Goal: Use online tool/utility: Utilize a website feature to perform a specific function

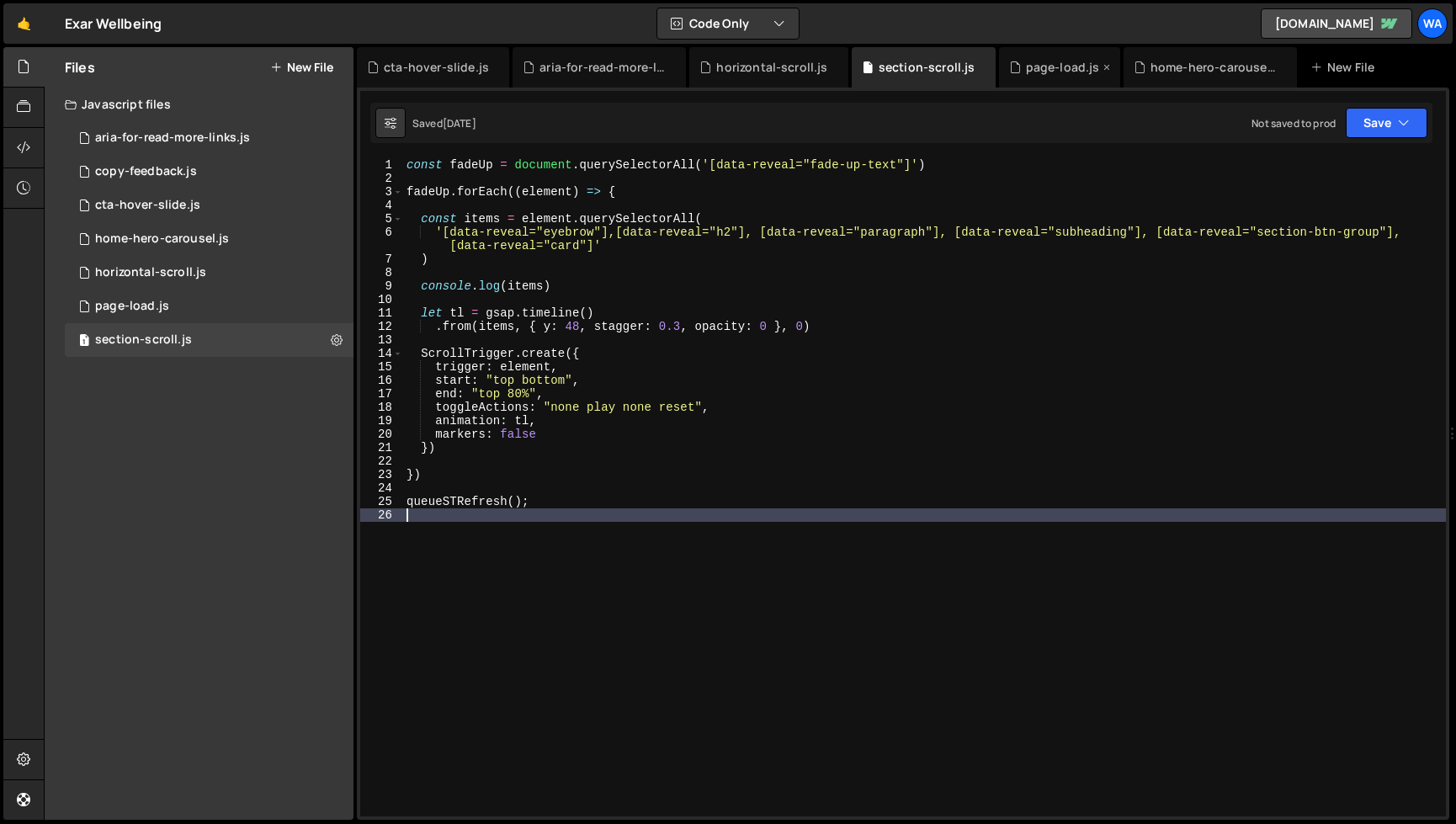
click at [1074, 75] on div "page-load.js" at bounding box center [1063, 67] width 74 height 17
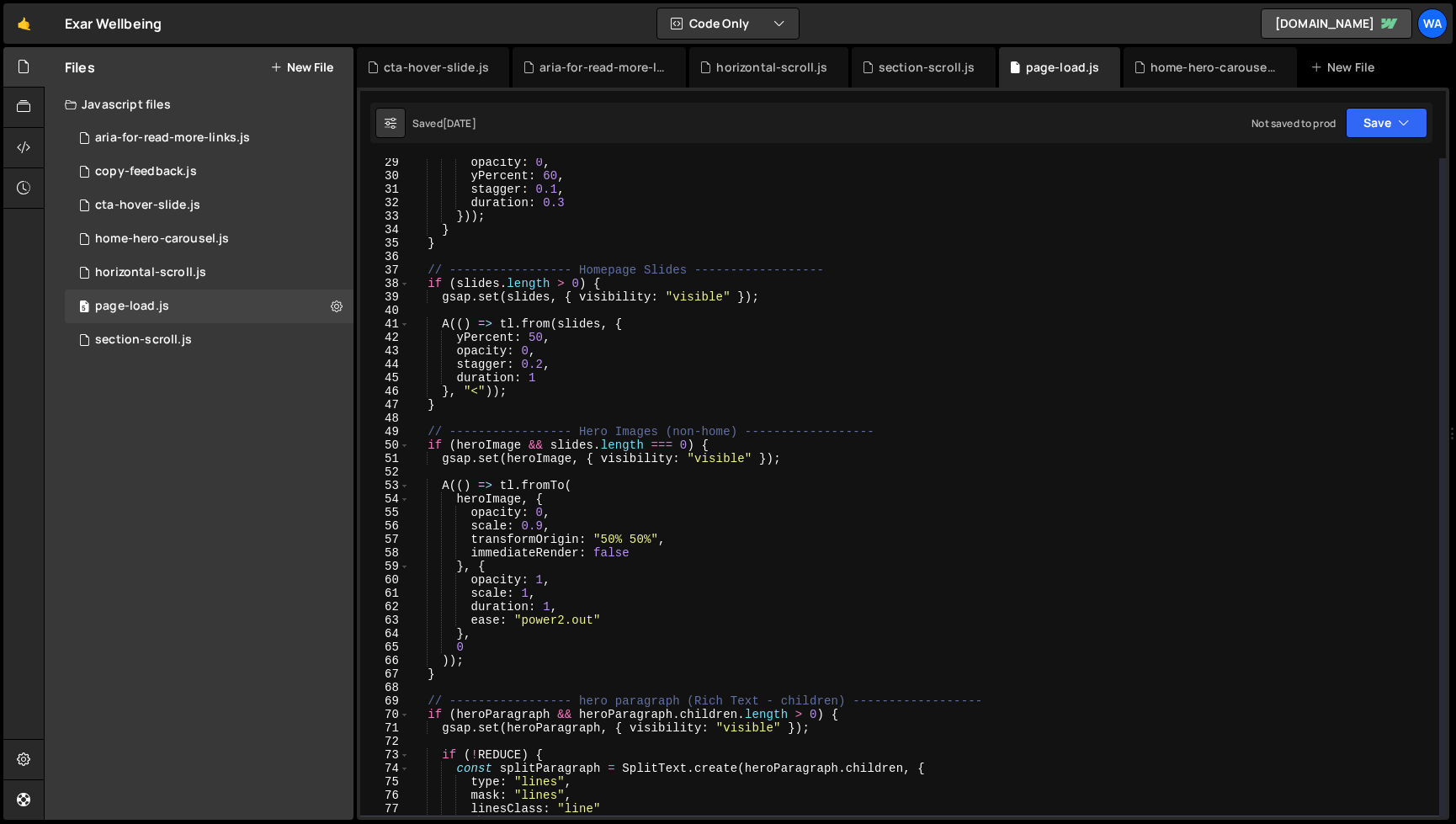
scroll to position [373, 0]
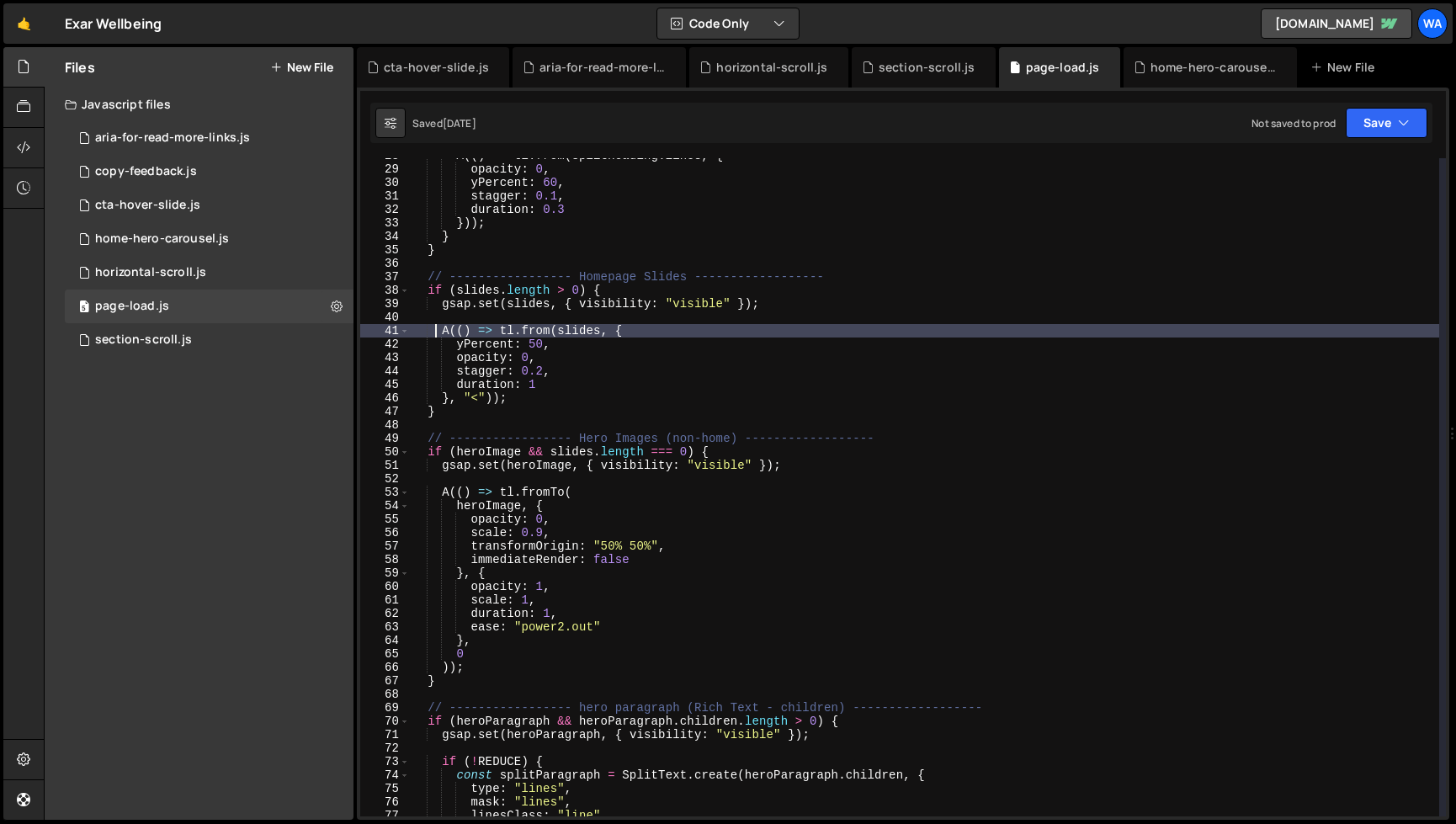
click at [433, 327] on div "A (( ) => tl . from ( splitHeading . lines , { opacity : 0 , yPercent : 60 , st…" at bounding box center [924, 491] width 1029 height 685
click at [888, 368] on div "A (( ) => tl . from ( splitHeading . lines , { opacity : 0 , yPercent : 60 , st…" at bounding box center [924, 491] width 1029 height 685
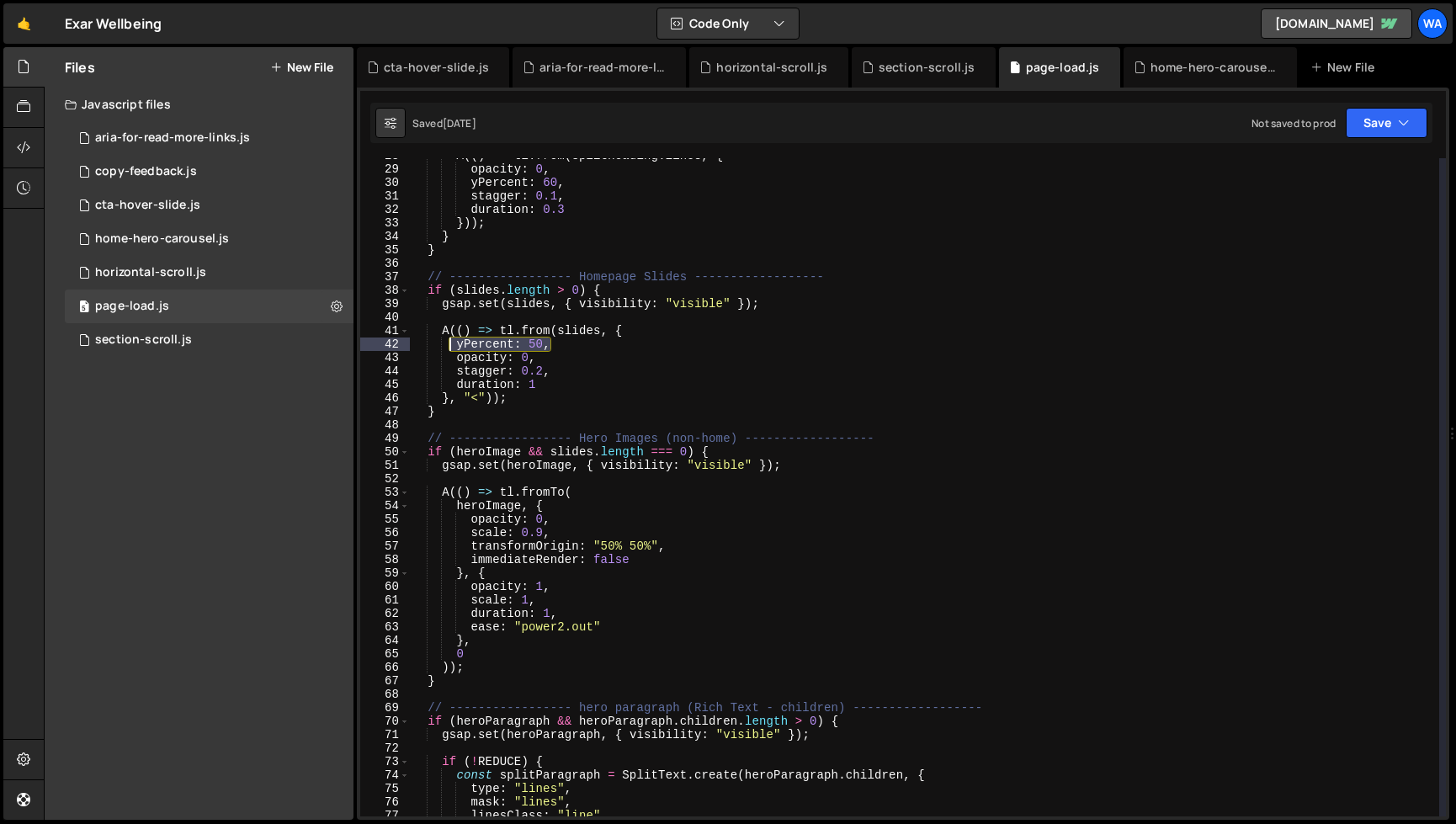
drag, startPoint x: 557, startPoint y: 342, endPoint x: 450, endPoint y: 343, distance: 107.0
click at [450, 343] on div "A (( ) => tl . from ( splitHeading . lines , { opacity : 0 , yPercent : 60 , st…" at bounding box center [924, 491] width 1029 height 685
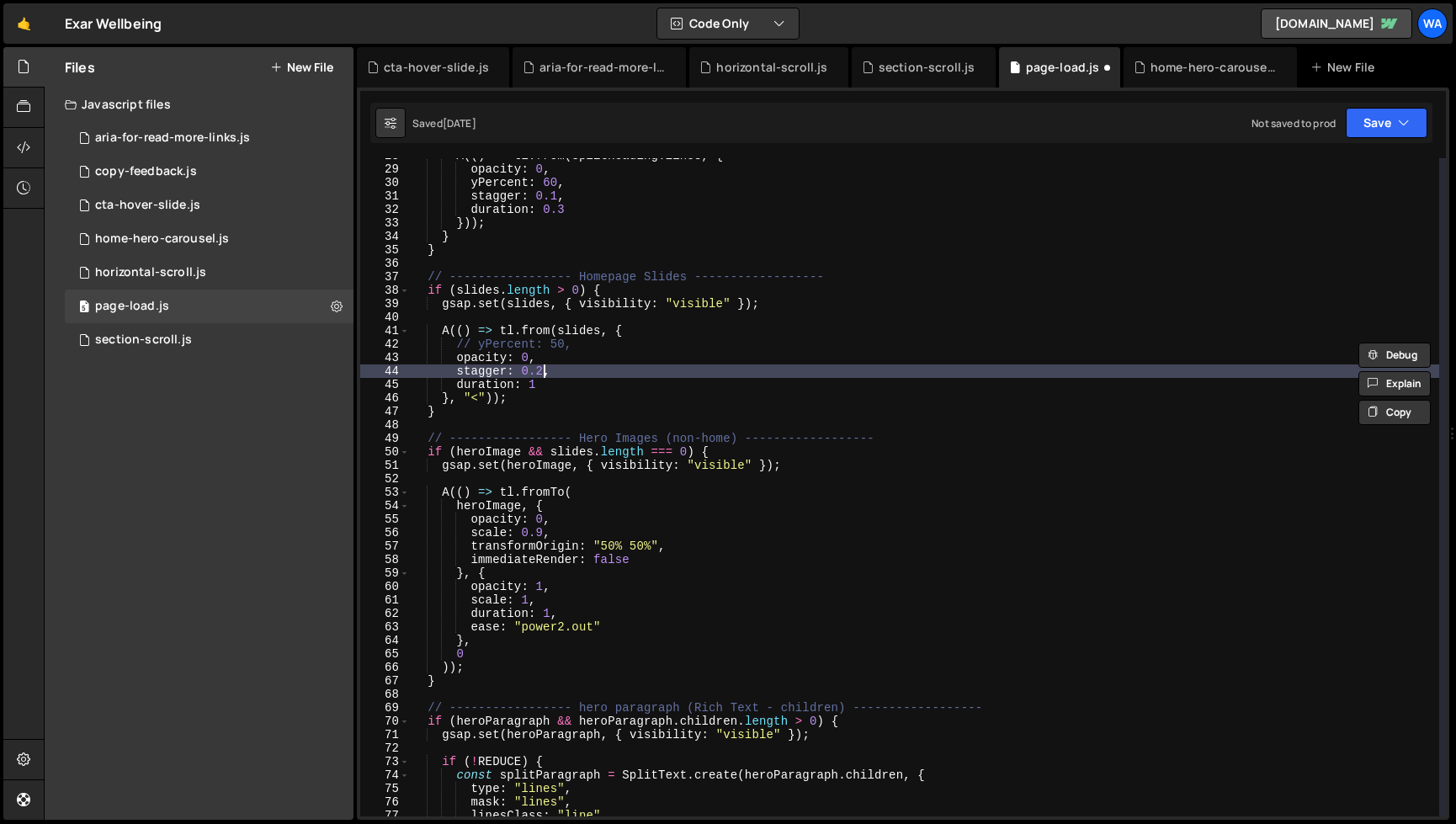
click at [540, 374] on div "A (( ) => tl . from ( splitHeading . lines , { opacity : 0 , yPercent : 60 , st…" at bounding box center [924, 491] width 1029 height 685
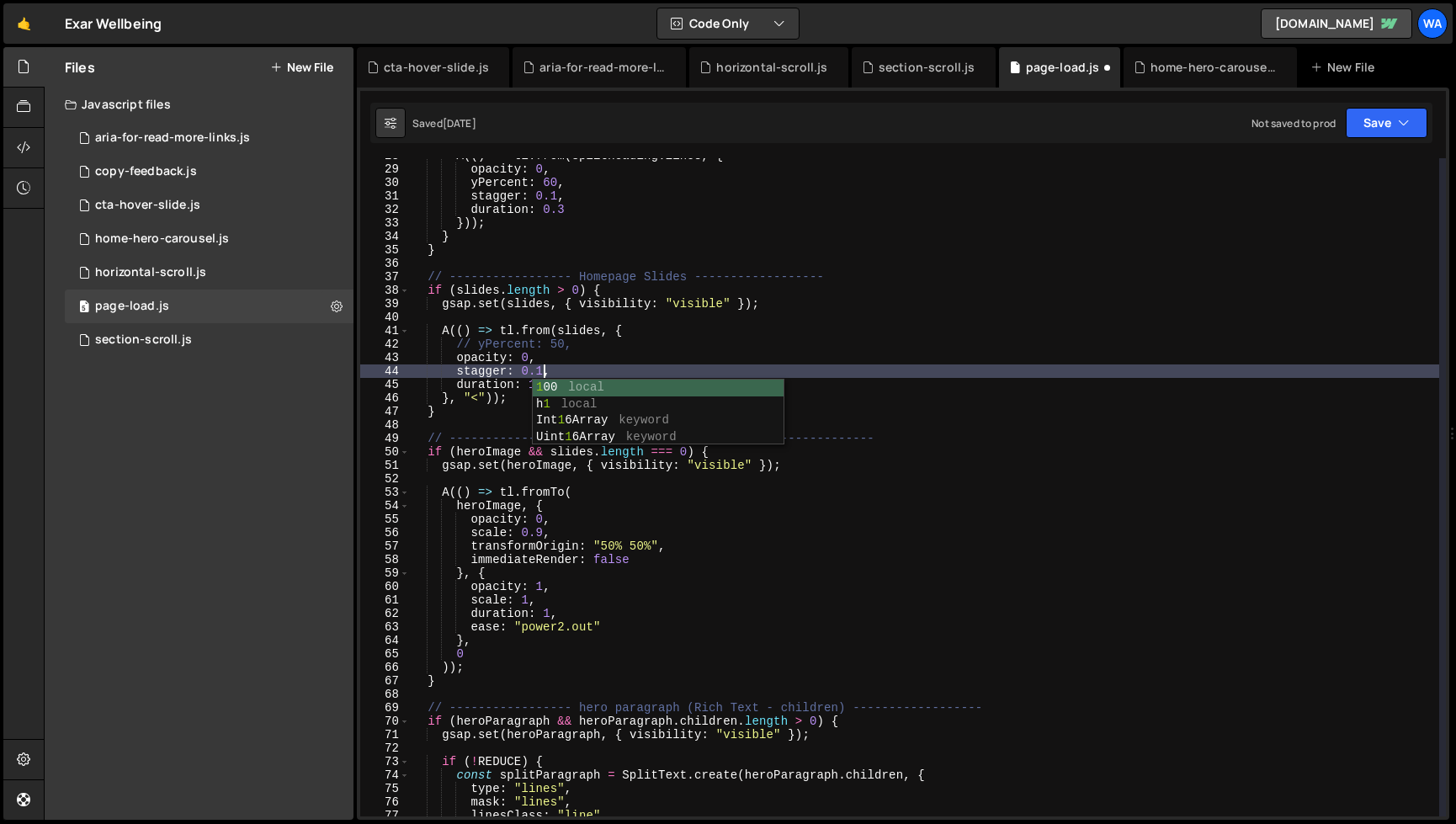
scroll to position [0, 9]
click at [594, 360] on div "A (( ) => tl . from ( splitHeading . lines , { opacity : 0 , yPercent : 60 , st…" at bounding box center [924, 491] width 1029 height 685
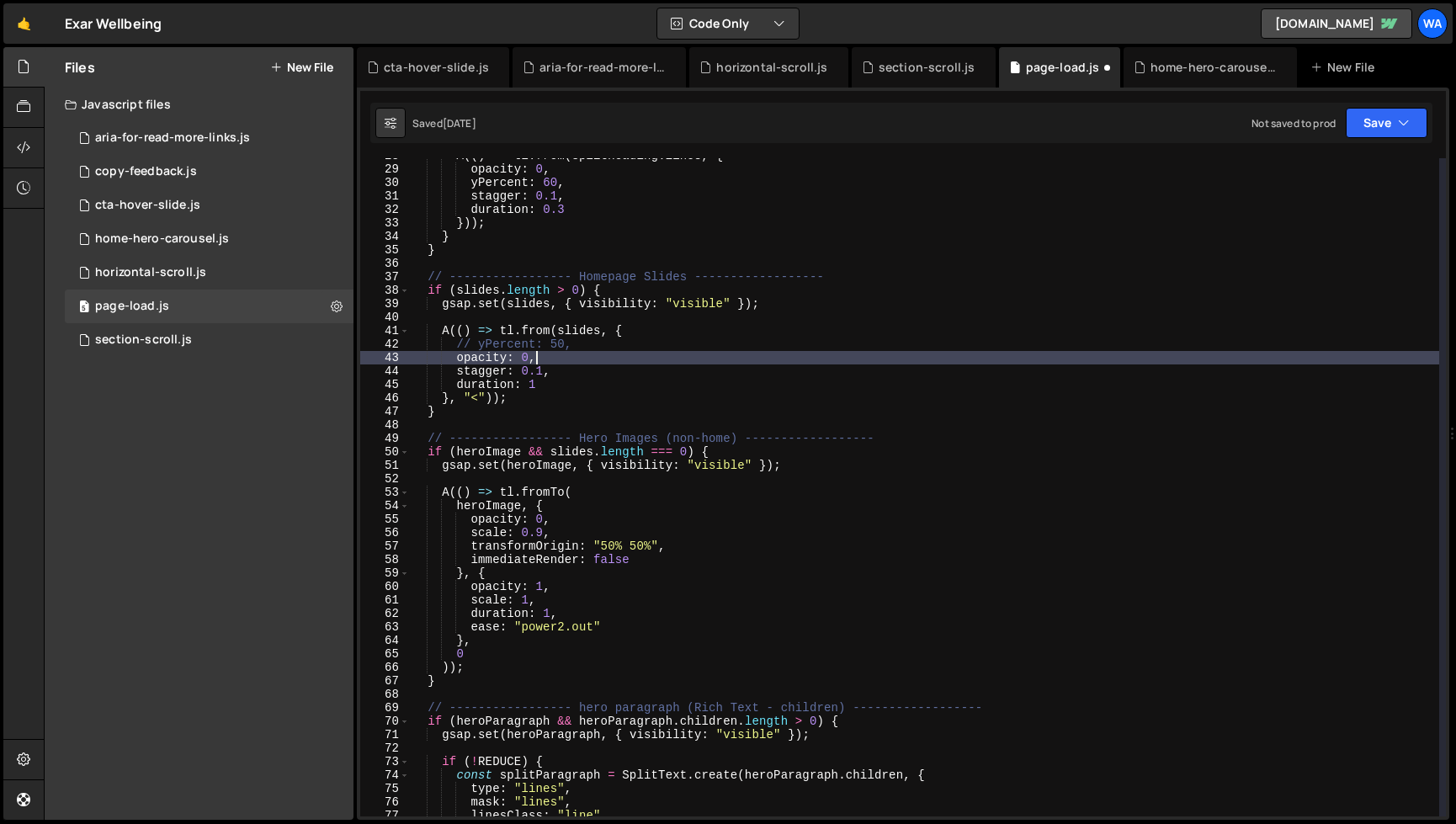
scroll to position [0, 8]
click at [535, 390] on div "A (( ) => tl . from ( splitHeading . lines , { opacity : 0 , yPercent : 60 , st…" at bounding box center [924, 491] width 1029 height 685
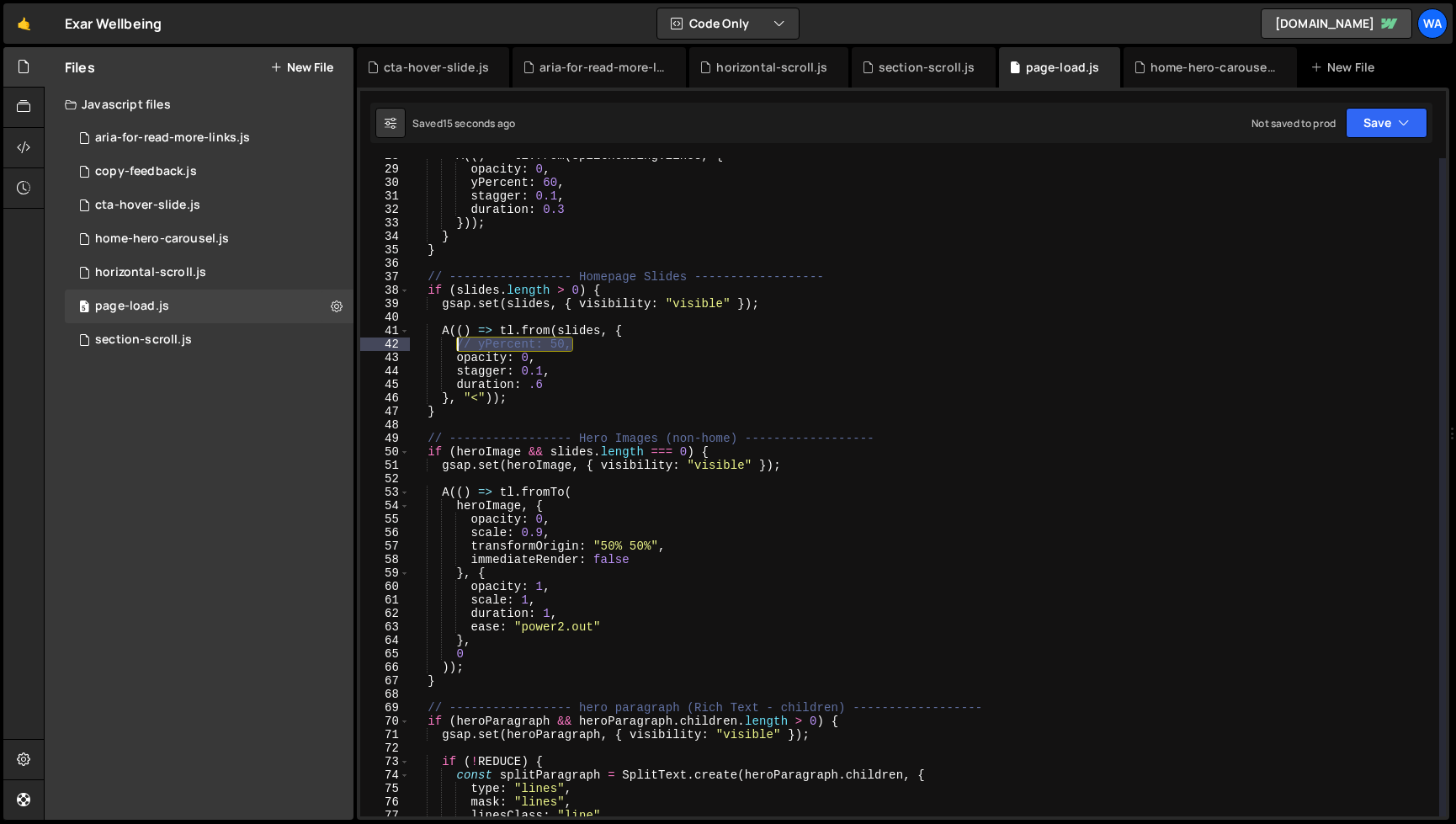
drag, startPoint x: 576, startPoint y: 345, endPoint x: 453, endPoint y: 350, distance: 123.1
click at [453, 350] on div "A (( ) => tl . from ( splitHeading . lines , { opacity : 0 , yPercent : 60 , st…" at bounding box center [924, 491] width 1029 height 685
drag, startPoint x: 514, startPoint y: 345, endPoint x: 467, endPoint y: 347, distance: 47.0
click at [467, 347] on div "A (( ) => tl . from ( splitHeading . lines , { opacity : 0 , yPercent : 60 , st…" at bounding box center [924, 491] width 1029 height 685
drag, startPoint x: 549, startPoint y: 343, endPoint x: 456, endPoint y: 348, distance: 93.1
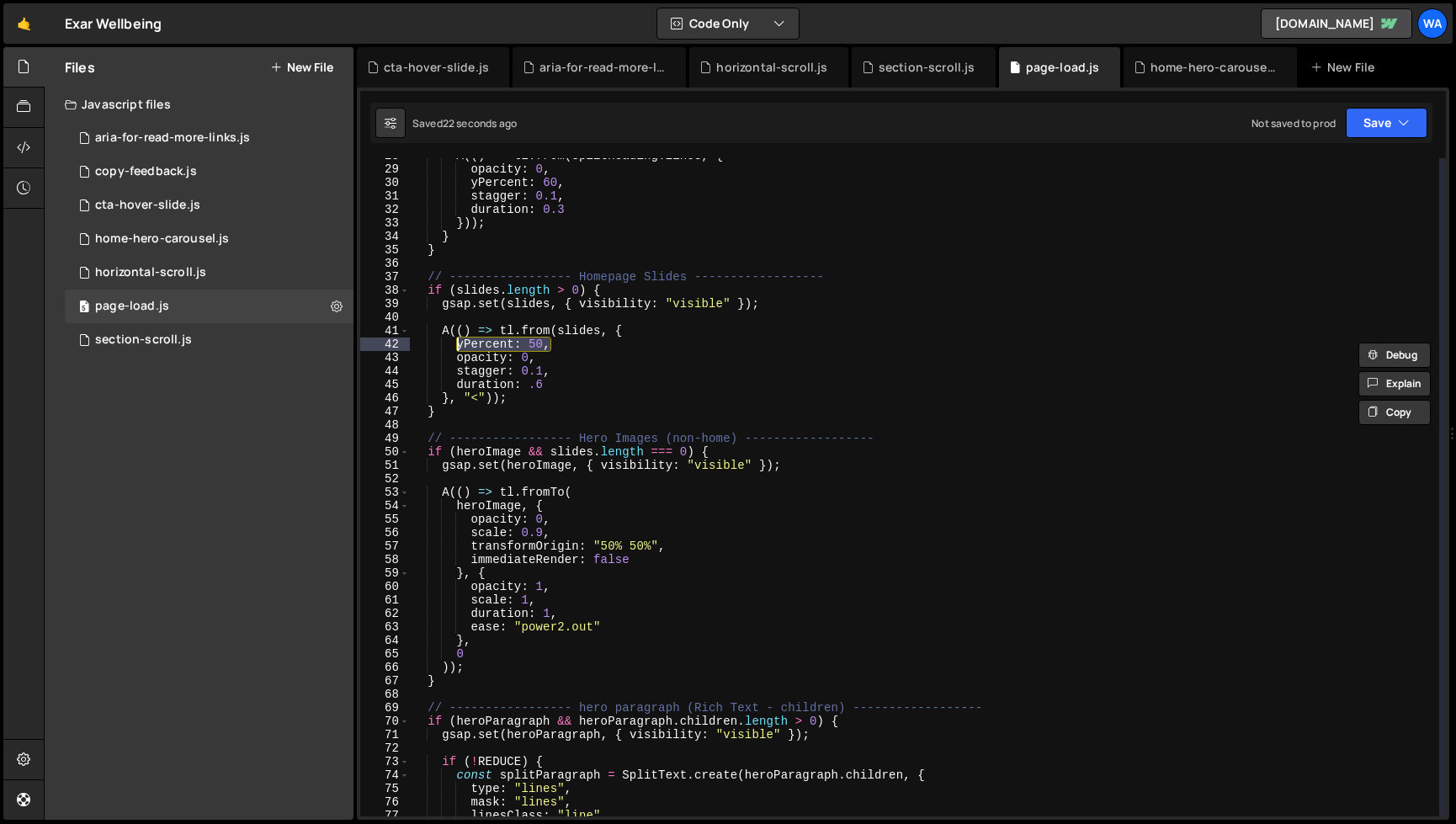
click at [456, 348] on div "A (( ) => tl . from ( splitHeading . lines , { opacity : 0 , yPercent : 60 , st…" at bounding box center [924, 491] width 1029 height 685
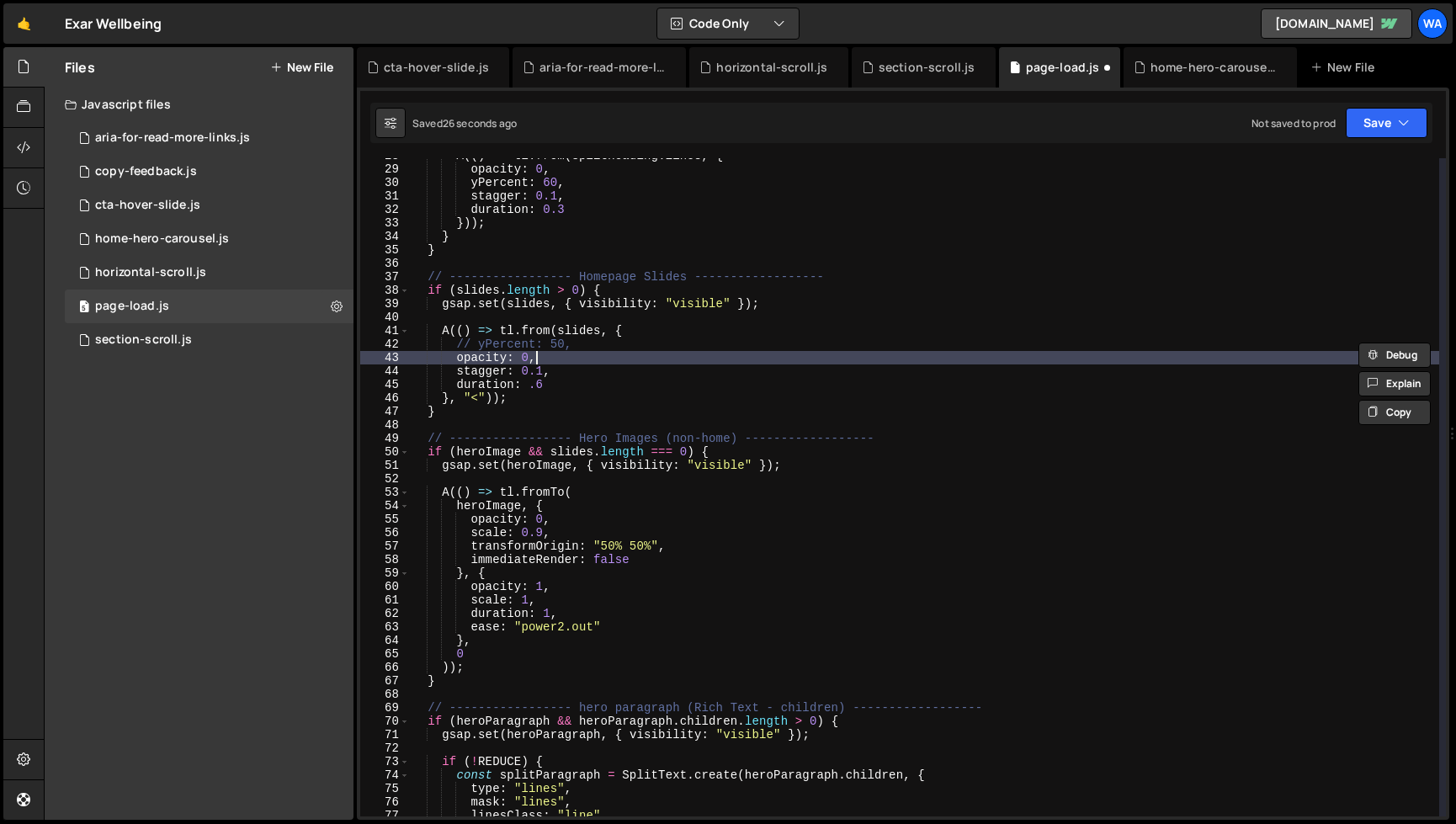
click at [584, 351] on div "A (( ) => tl . from ( splitHeading . lines , { opacity : 0 , yPercent : 60 , st…" at bounding box center [924, 491] width 1029 height 685
click at [576, 342] on div "A (( ) => tl . from ( splitHeading . lines , { opacity : 0 , yPercent : 60 , st…" at bounding box center [924, 491] width 1029 height 685
type textarea "// yPercent: 50,"
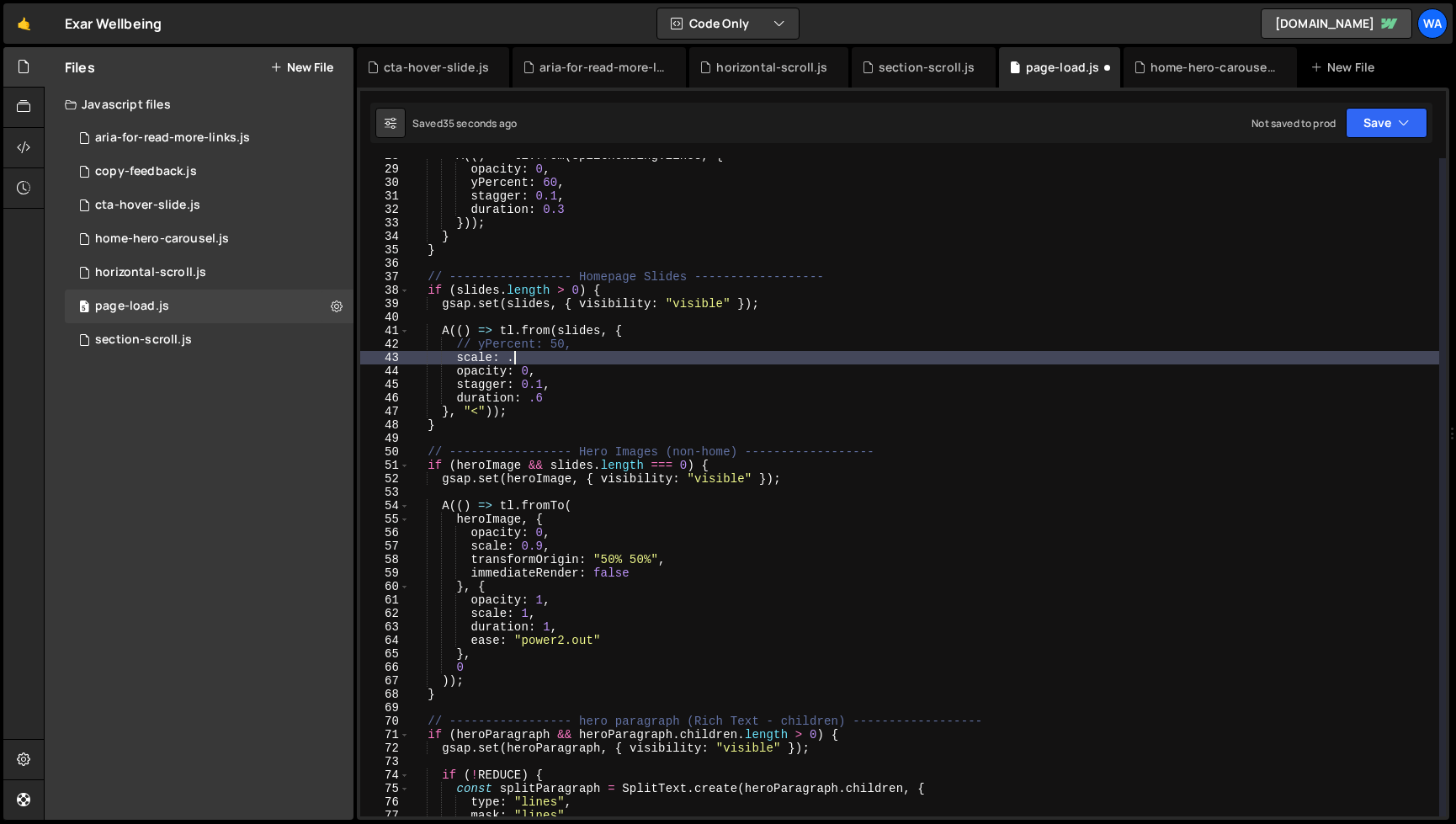
scroll to position [0, 7]
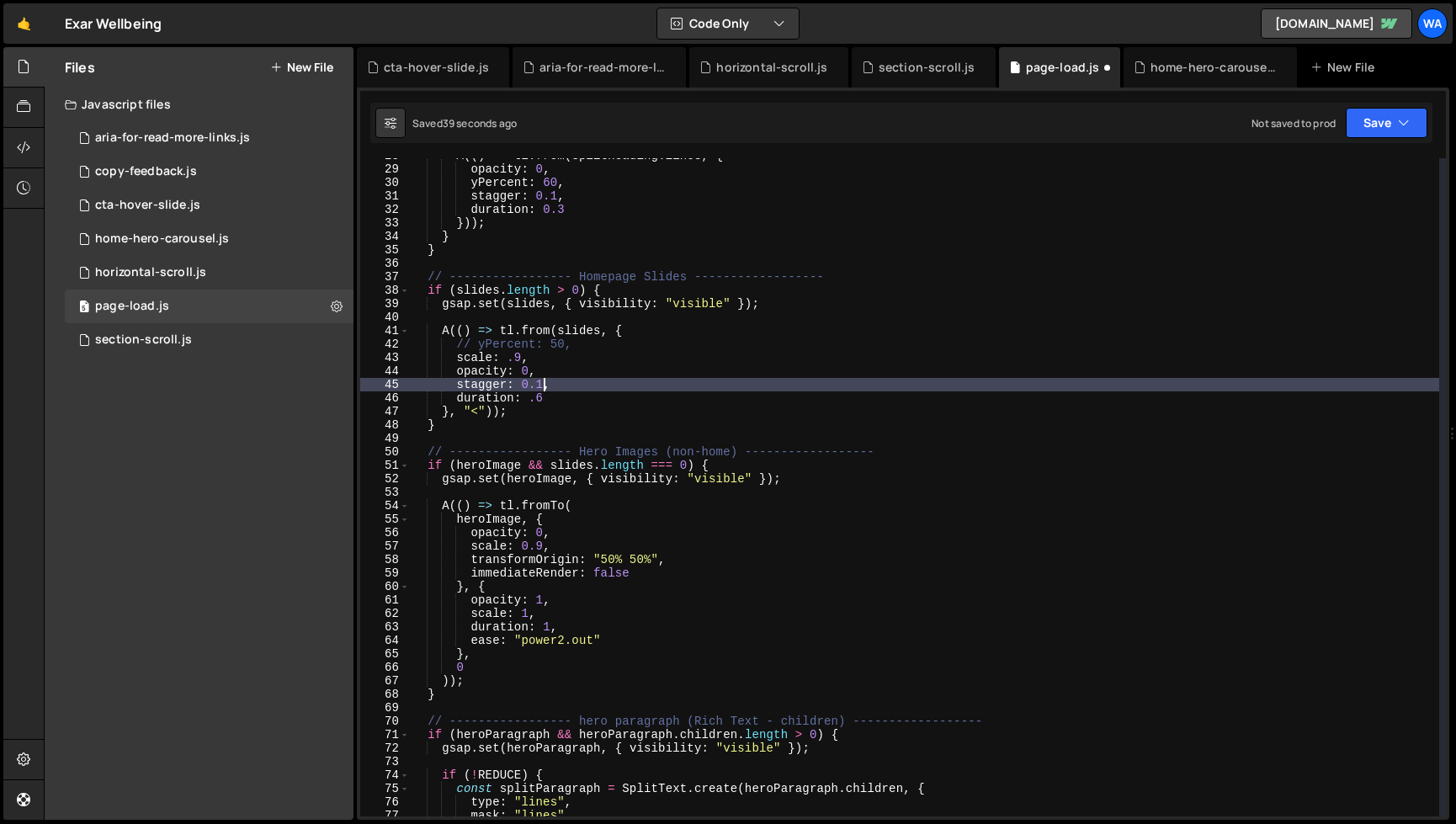
click at [543, 390] on div "A (( ) => tl . from ( splitHeading . lines , { opacity : 0 , yPercent : 60 , st…" at bounding box center [924, 491] width 1029 height 685
type textarea "stagger: 0.1,"
click at [1009, 433] on div "A (( ) => tl . from ( splitHeading . lines , { opacity : 0 , yPercent : 60 , st…" at bounding box center [924, 491] width 1029 height 685
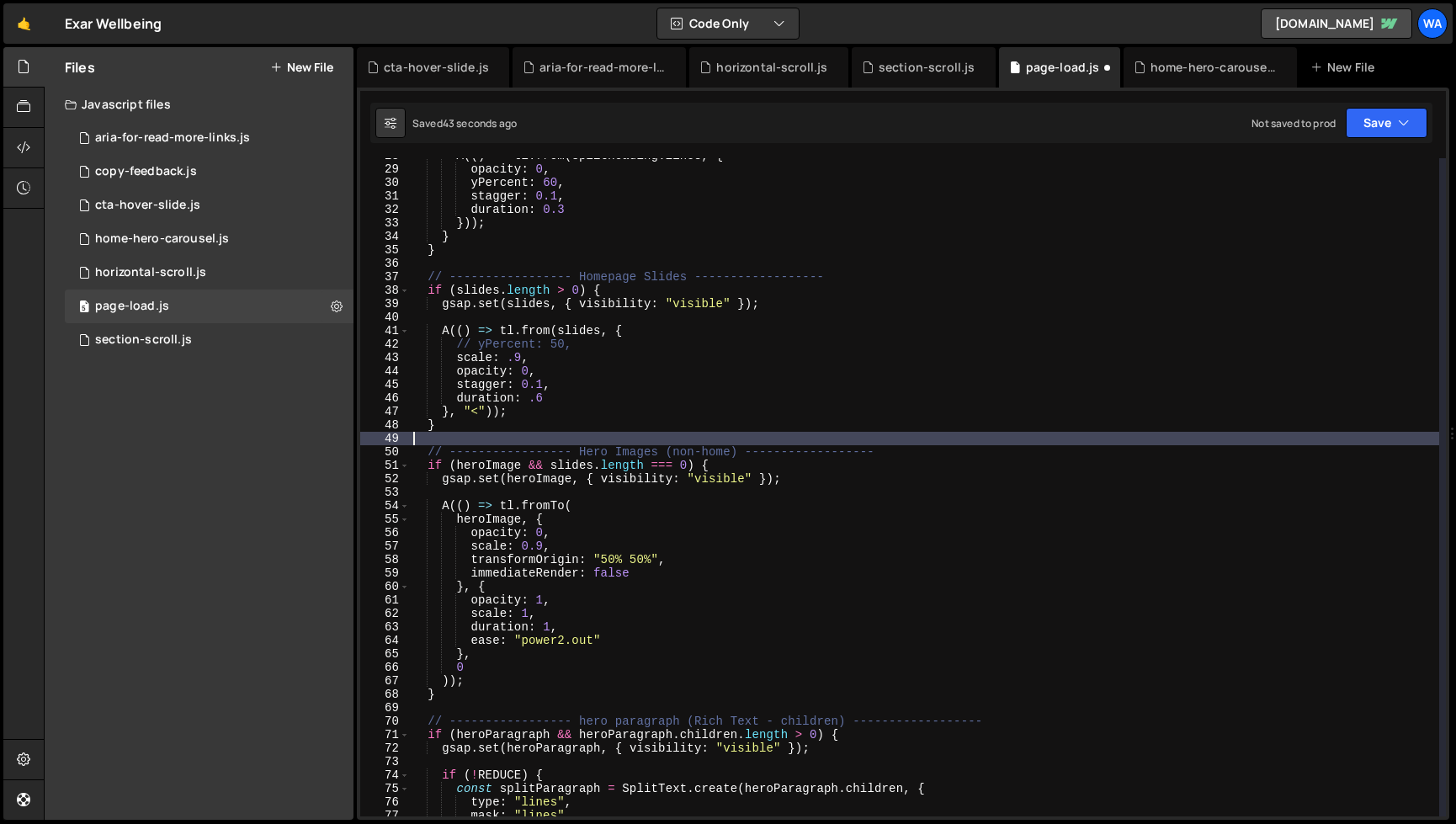
scroll to position [0, 0]
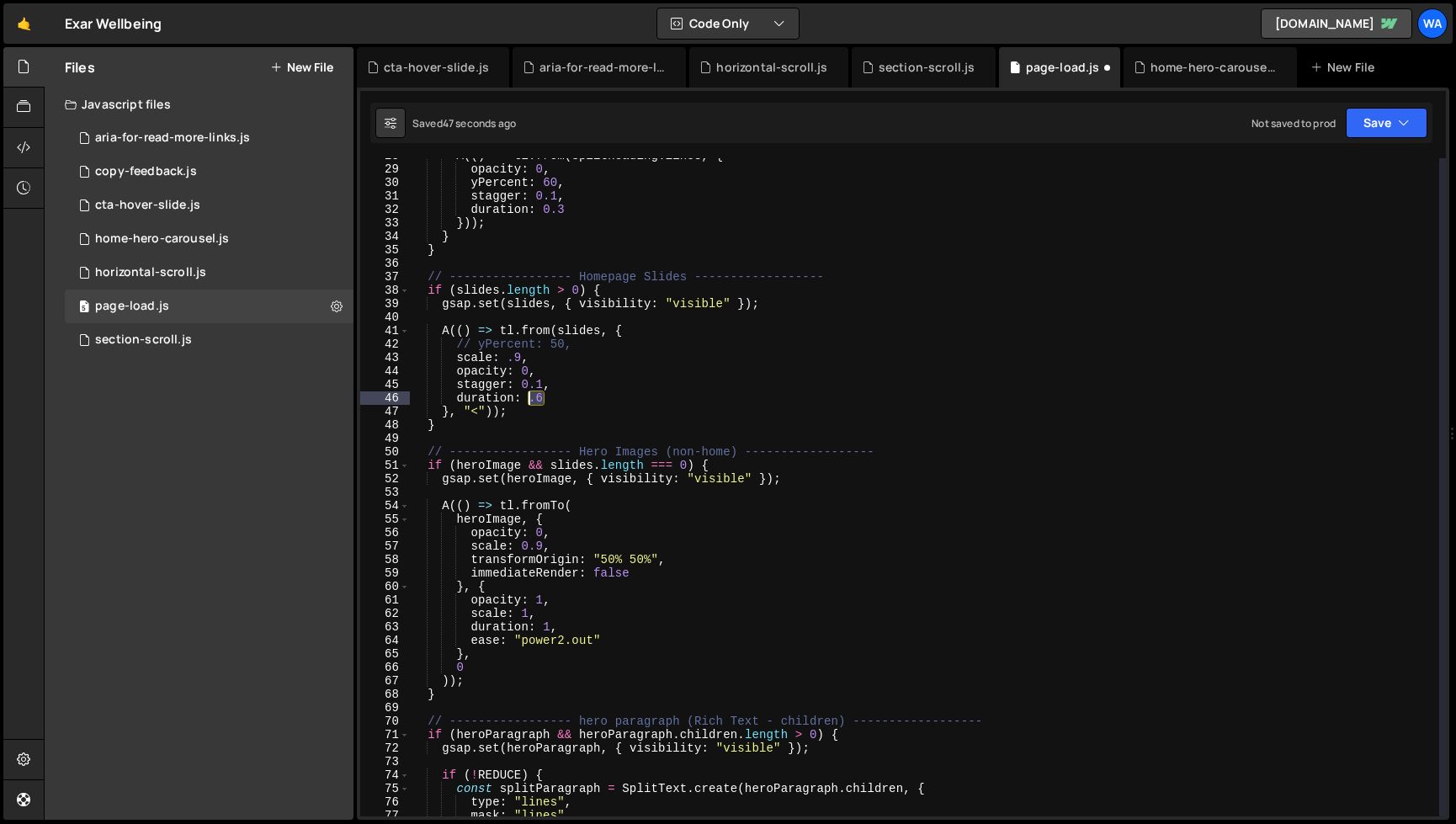
drag, startPoint x: 542, startPoint y: 400, endPoint x: 532, endPoint y: 400, distance: 10.0
click at [532, 400] on div "A (( ) => tl . from ( splitHeading . lines , { opacity : 0 , yPercent : 60 , st…" at bounding box center [924, 491] width 1029 height 685
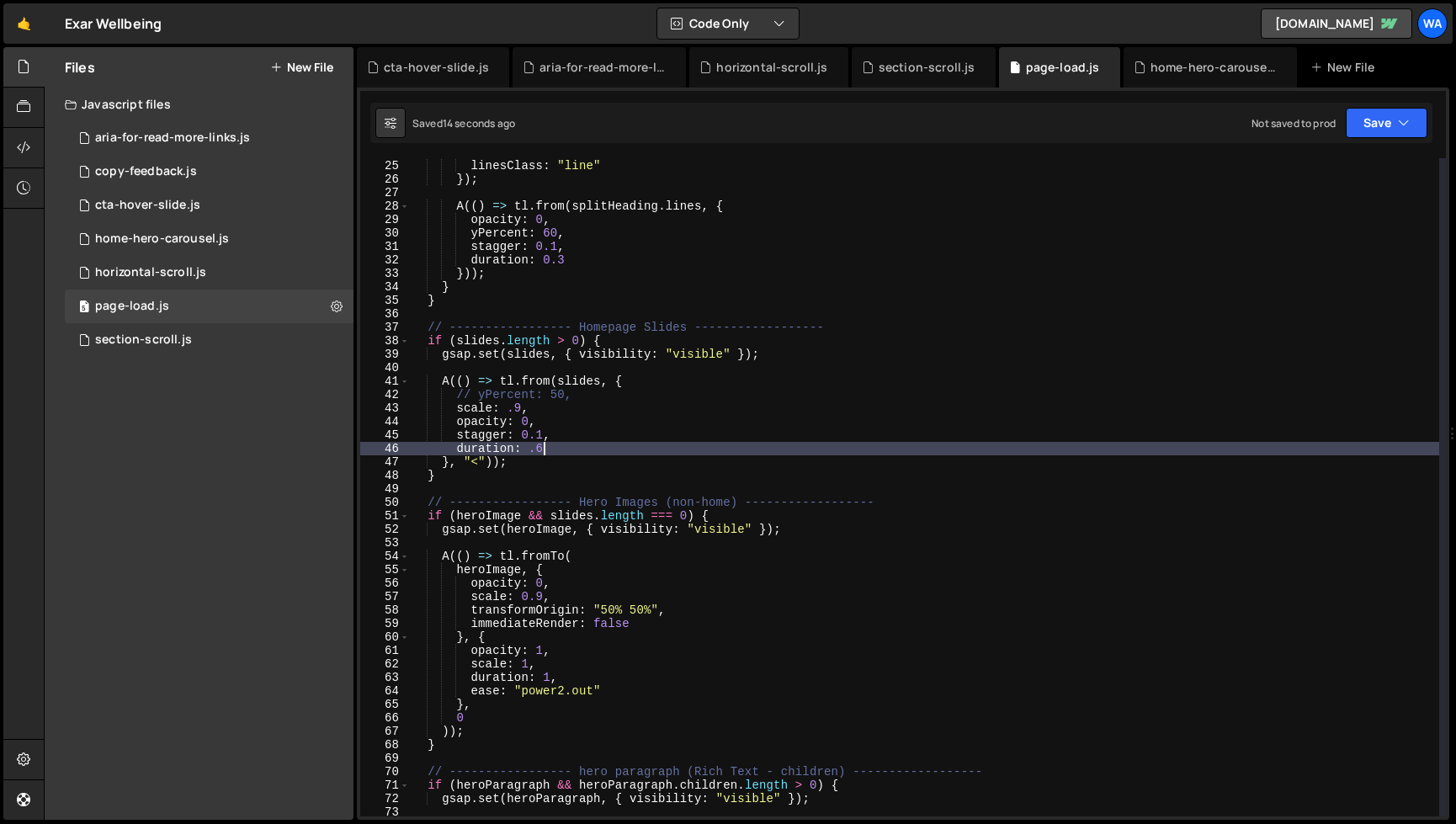
scroll to position [322, 0]
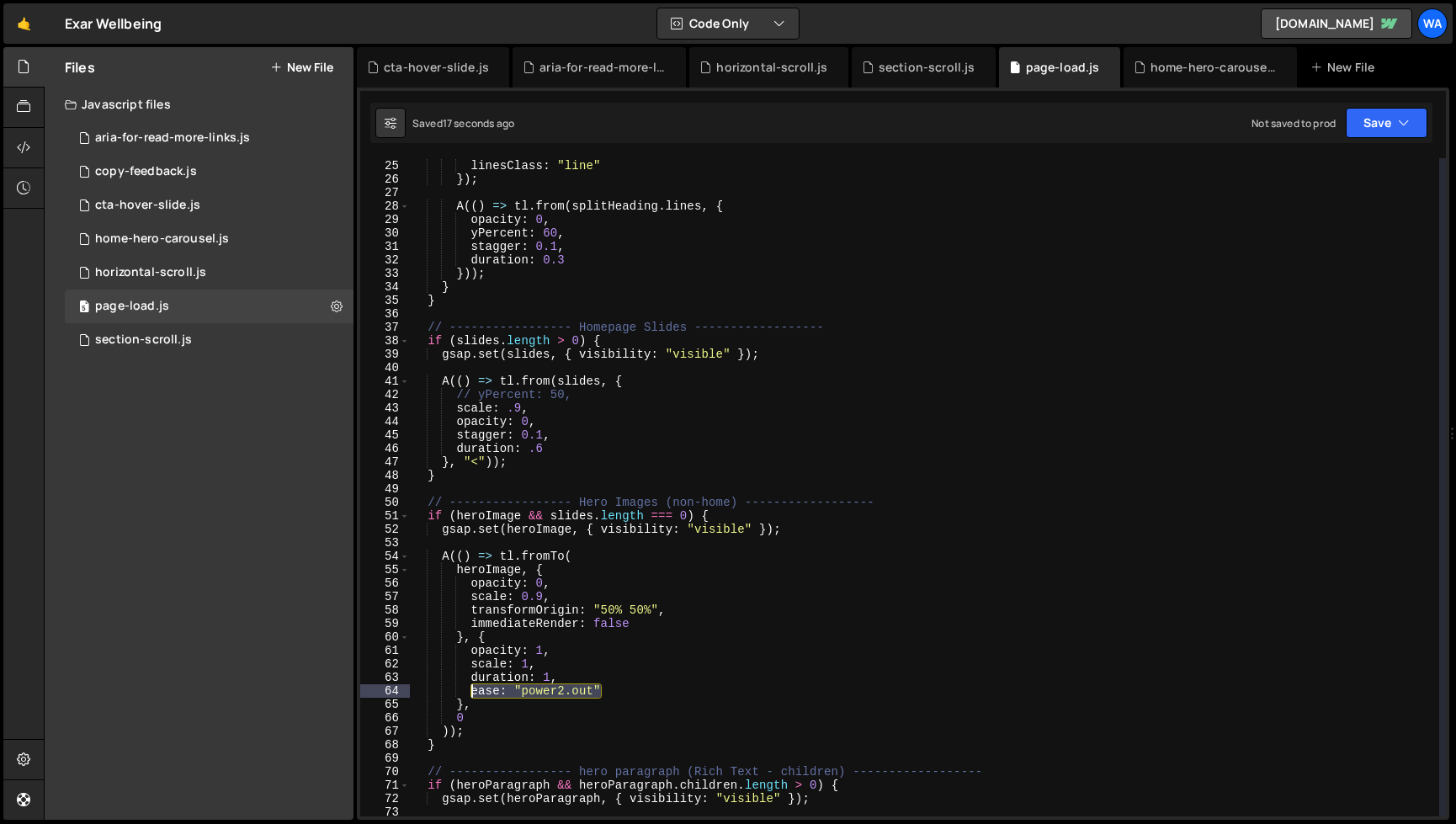
drag, startPoint x: 606, startPoint y: 695, endPoint x: 472, endPoint y: 694, distance: 134.0
click at [472, 694] on div "mask : "lines" , linesClass : "line" }) ; A (( ) => tl . from ( splitHeading . …" at bounding box center [924, 488] width 1029 height 685
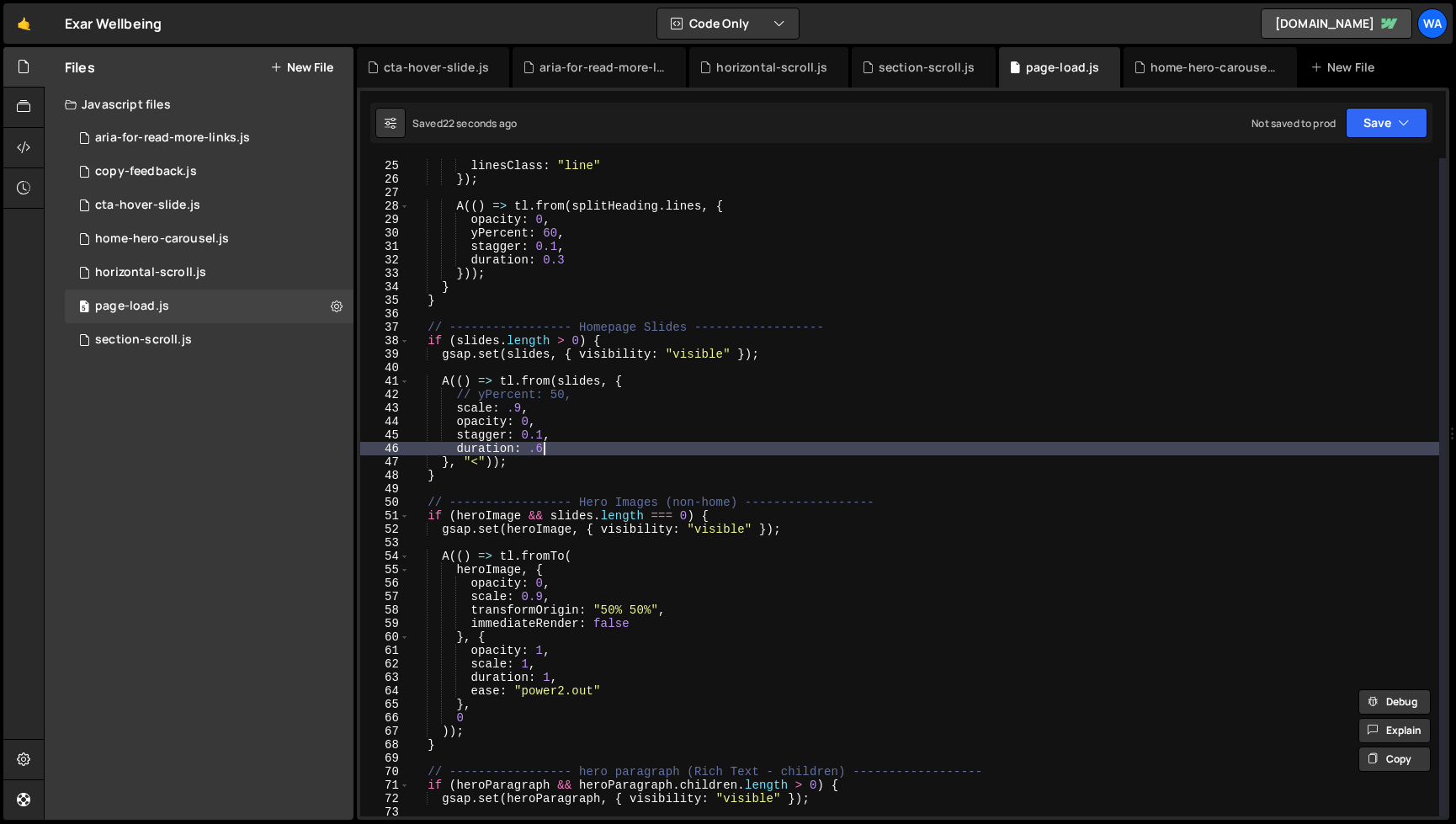
click at [569, 444] on div "mask : "lines" , linesClass : "line" }) ; A (( ) => tl . from ( splitHeading . …" at bounding box center [924, 488] width 1029 height 685
type textarea "duration: .6,"
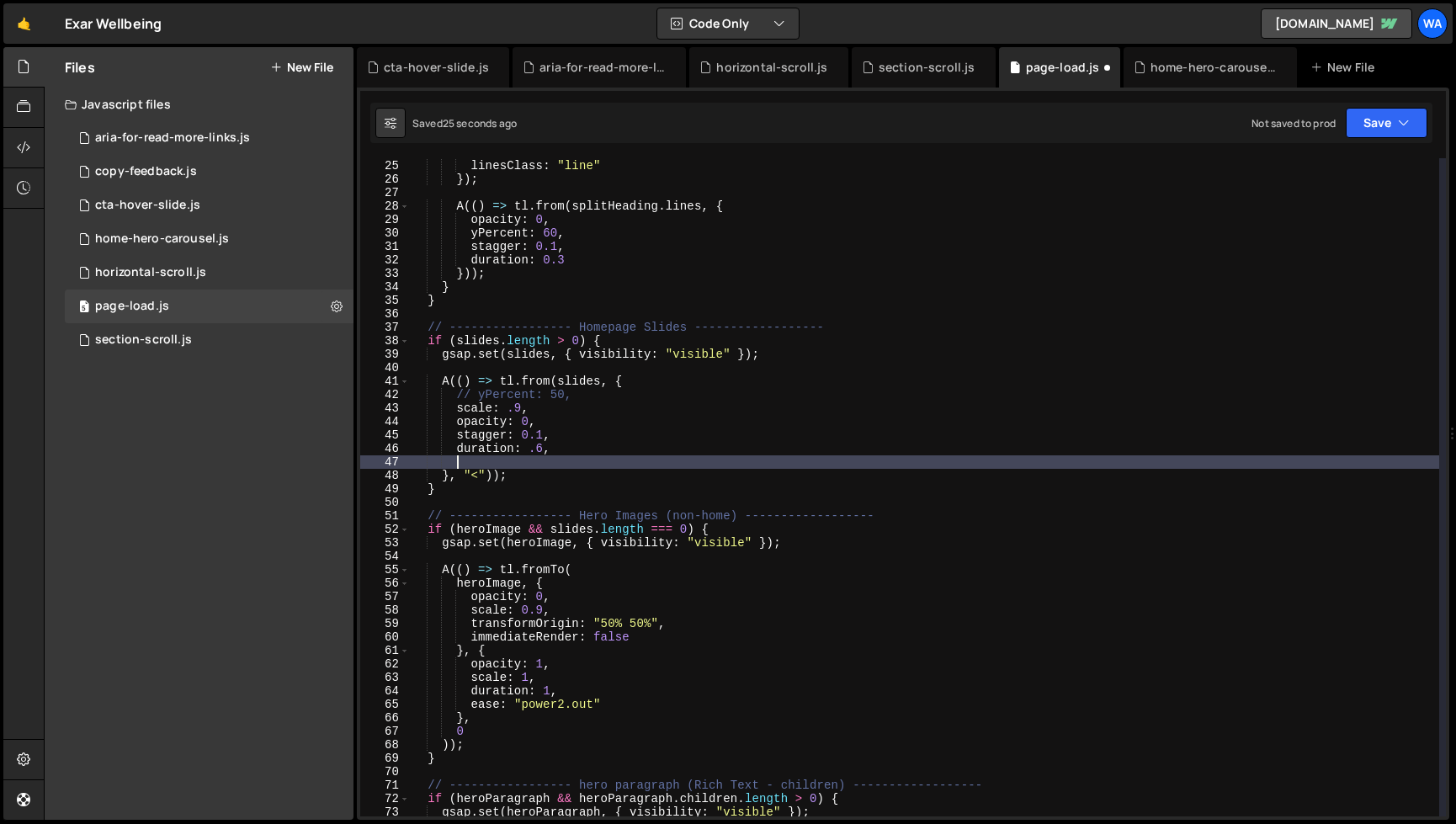
paste textarea "ease: "power2.out""
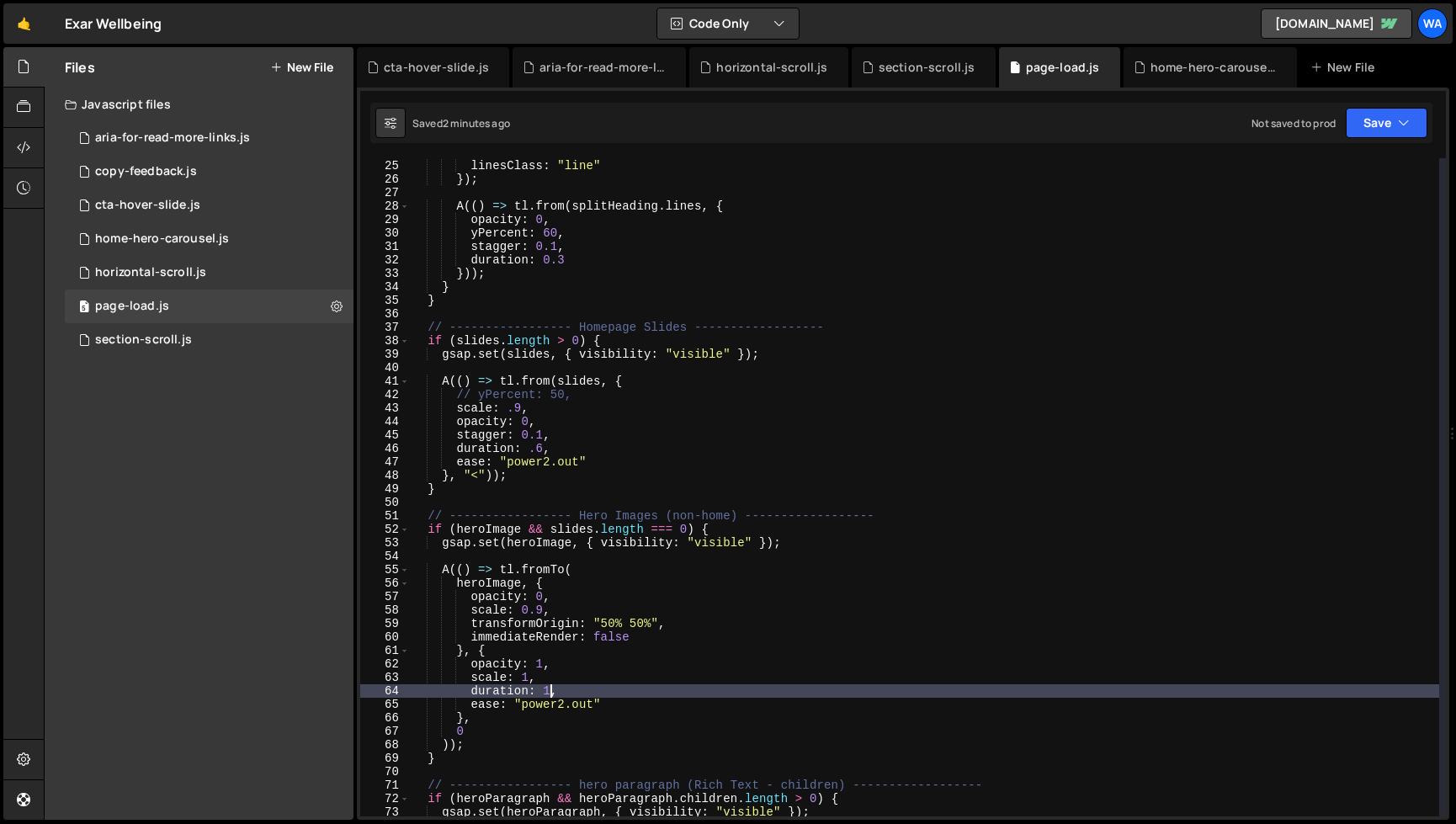
click at [547, 692] on div "mask : "lines" , linesClass : "line" }) ; A (( ) => tl . from ( splitHeading . …" at bounding box center [924, 488] width 1029 height 685
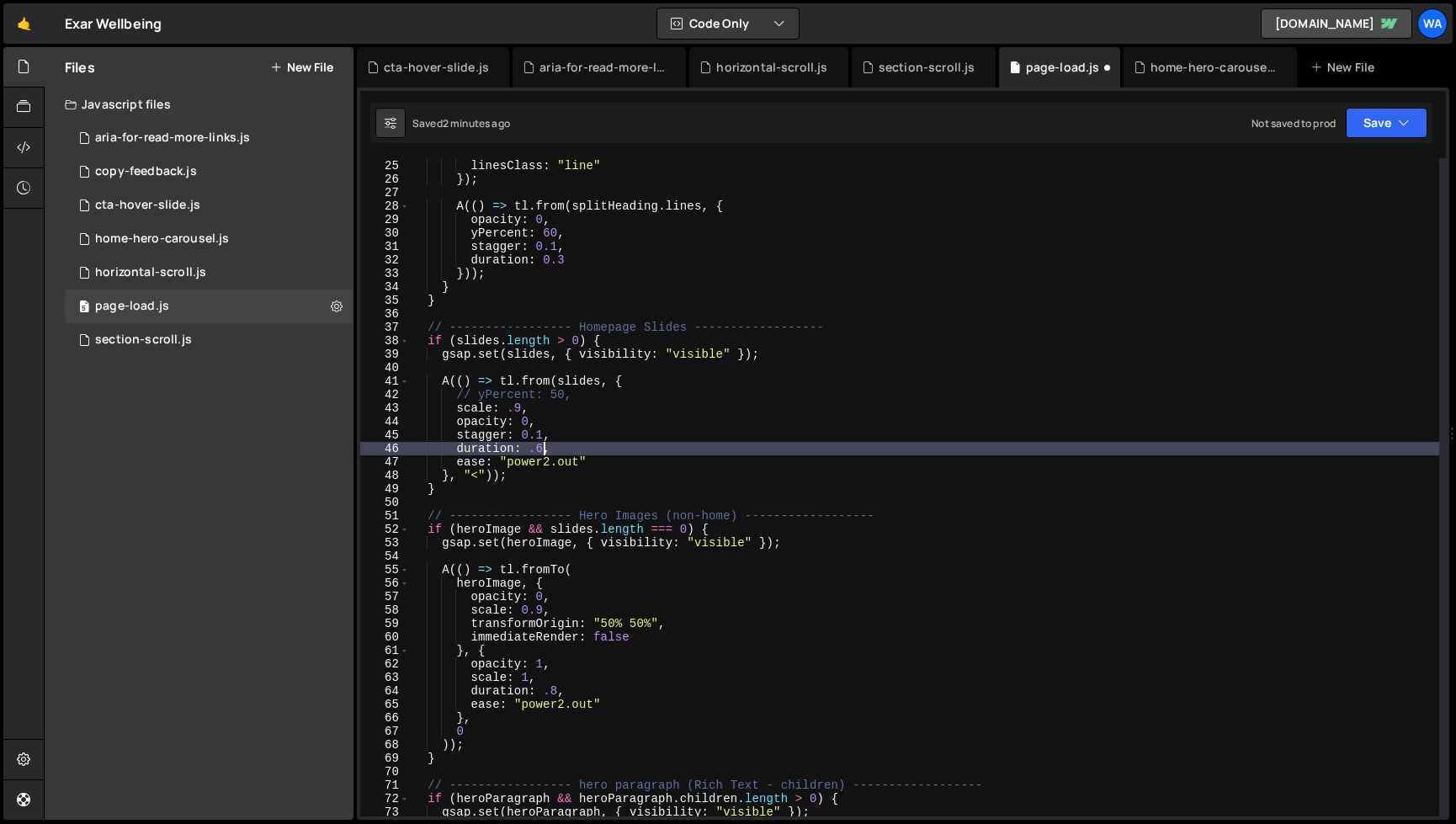
click at [543, 448] on div "mask : "lines" , linesClass : "line" }) ; A (( ) => tl . from ( splitHeading . …" at bounding box center [924, 488] width 1029 height 685
click at [972, 448] on div "mask : "lines" , linesClass : "line" }) ; A (( ) => tl . from ( splitHeading . …" at bounding box center [924, 488] width 1029 height 685
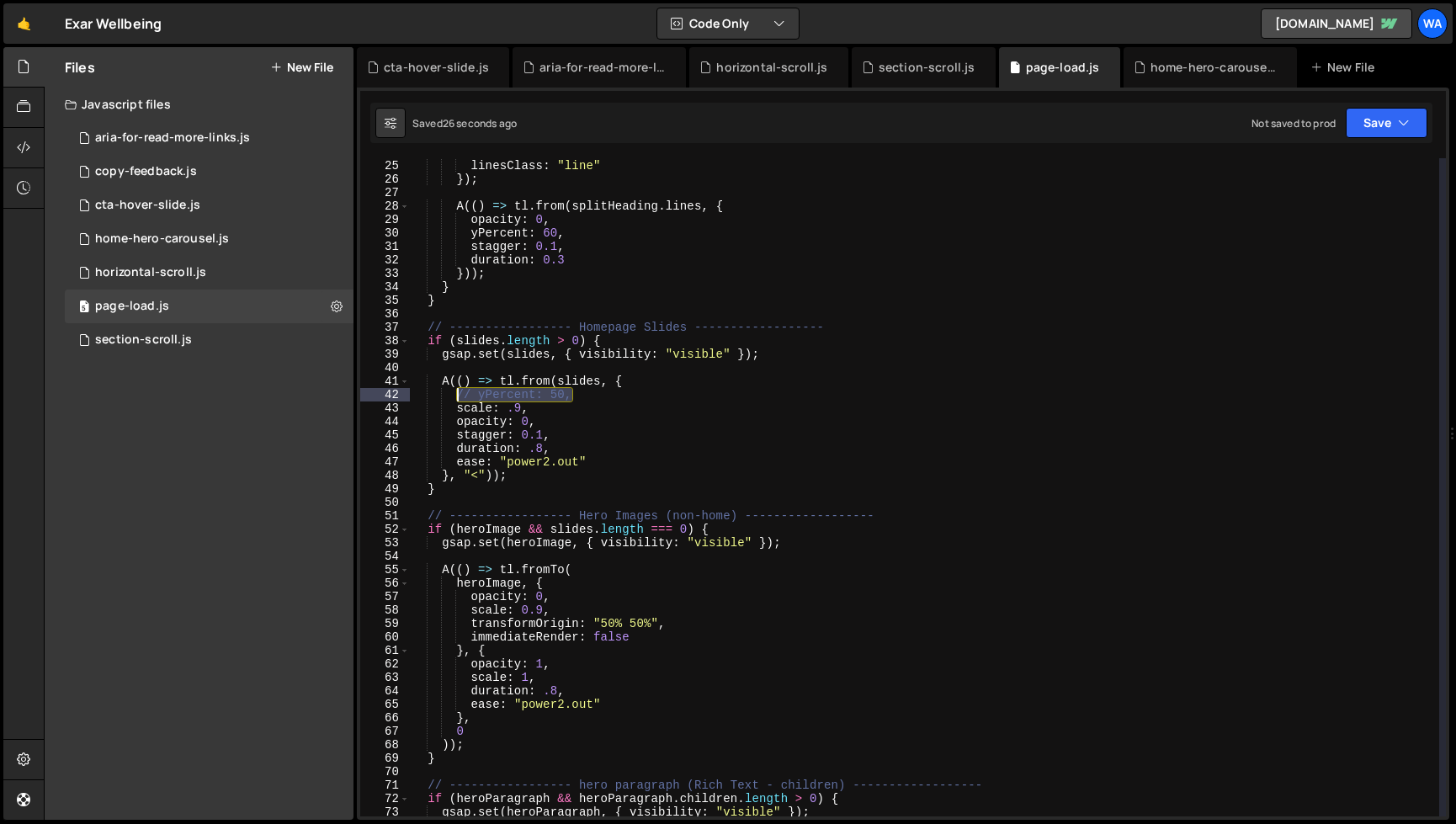
drag, startPoint x: 575, startPoint y: 398, endPoint x: 459, endPoint y: 398, distance: 116.0
click at [459, 398] on div "mask : "lines" , linesClass : "line" }) ; A (( ) => tl . from ( splitHeading . …" at bounding box center [924, 488] width 1029 height 685
type textarea "// yPercent: 50,"
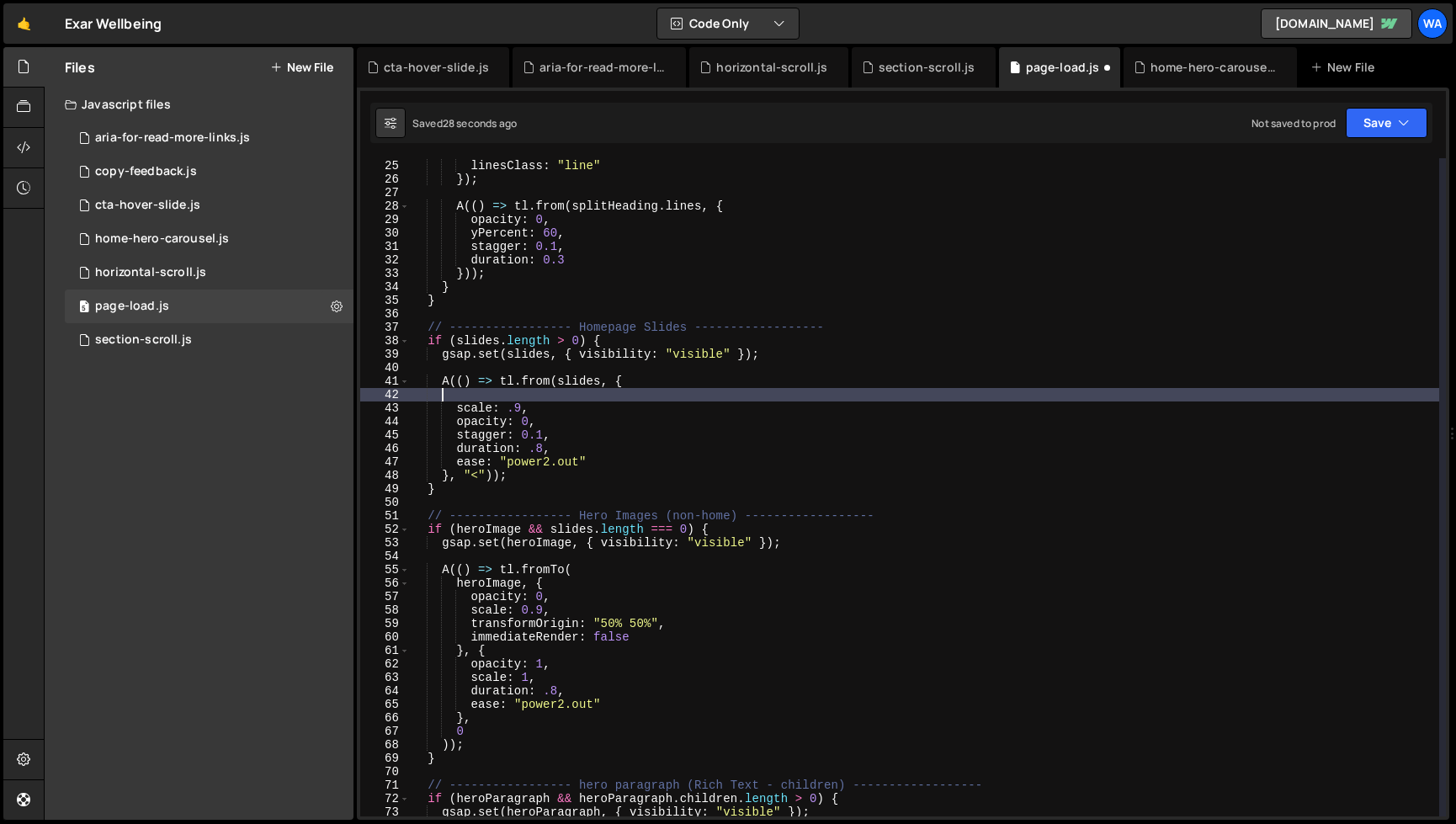
scroll to position [0, 0]
type textarea "A(() => tl.from(slides, {"
